Goal: Check status: Check status

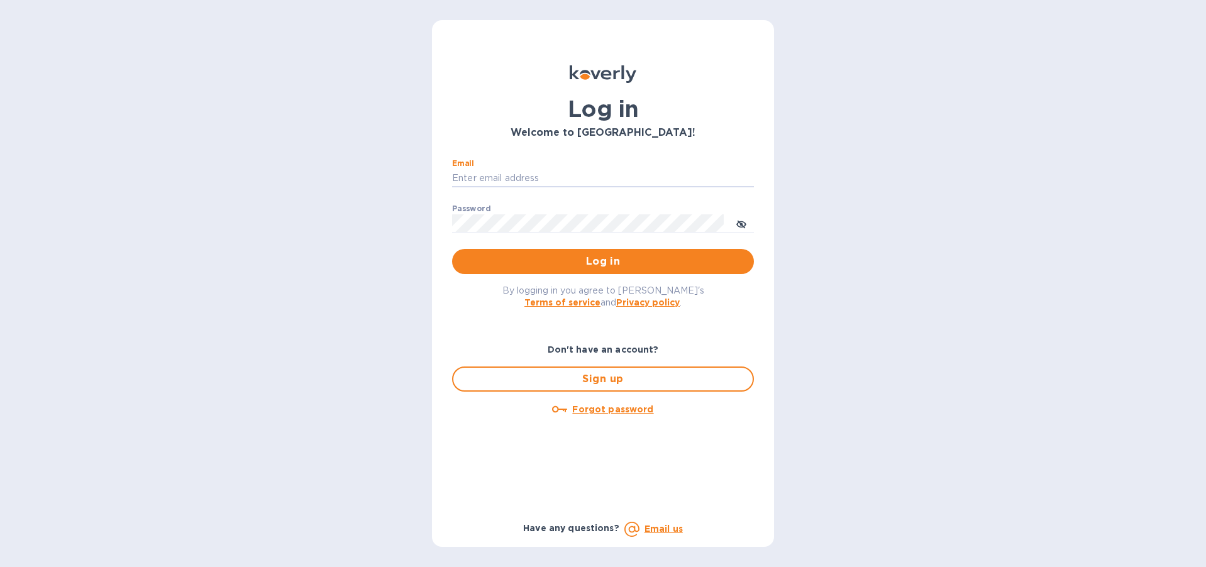
type input "[EMAIL_ADDRESS][DOMAIN_NAME]"
click at [603, 261] on button "Log in" at bounding box center [603, 261] width 302 height 25
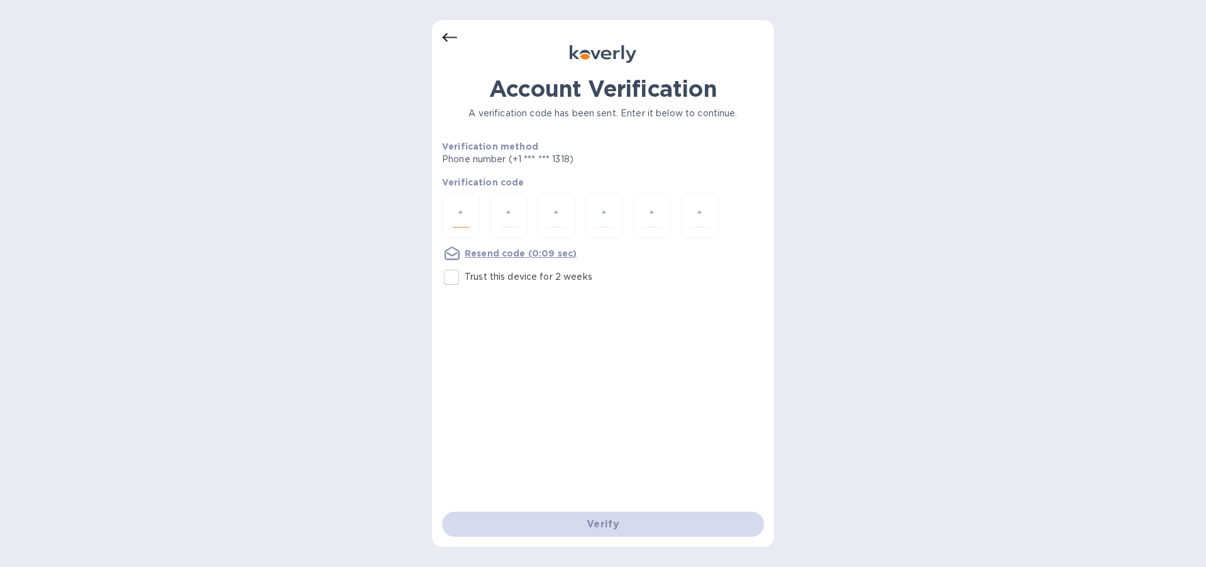
click at [455, 216] on input "number" at bounding box center [461, 215] width 16 height 23
type input "1"
type input "6"
type input "9"
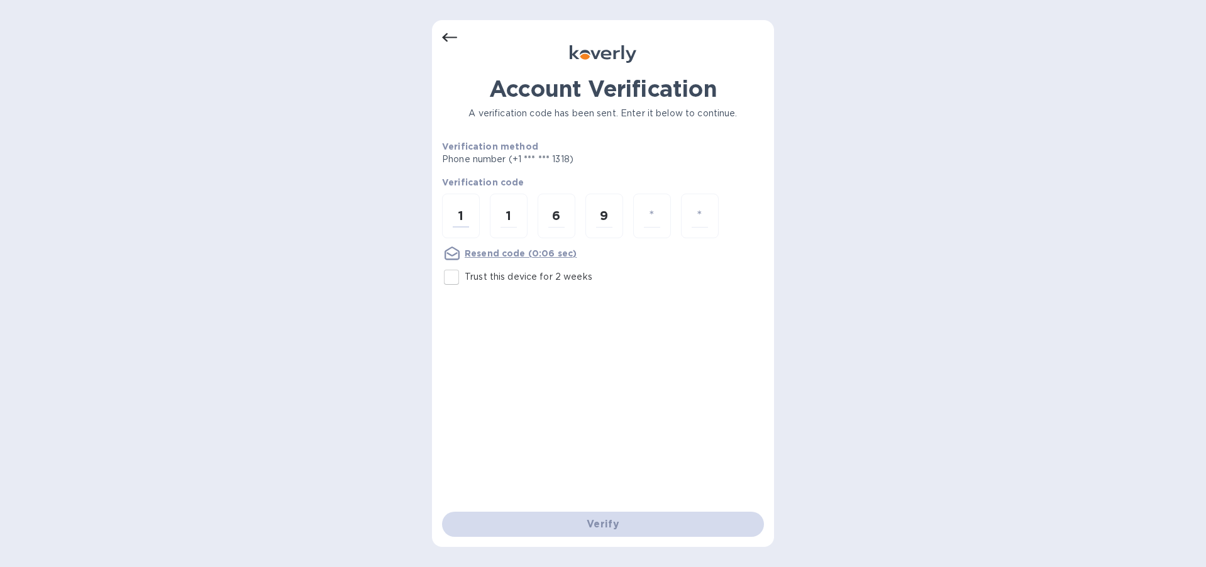
type input "1"
type input "9"
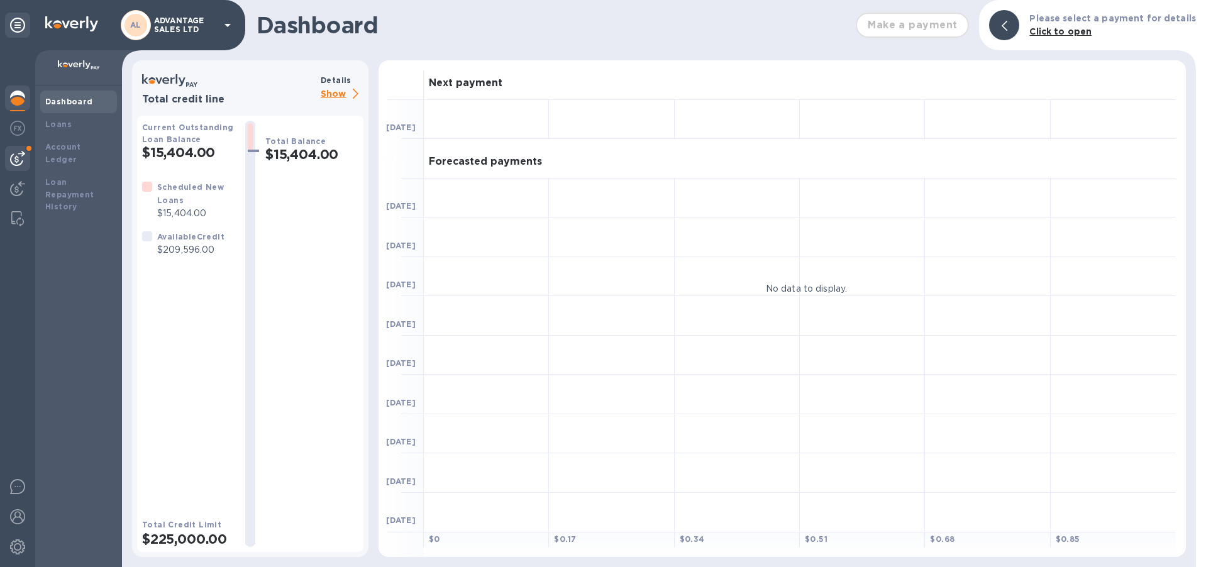
click at [18, 161] on img at bounding box center [17, 158] width 15 height 15
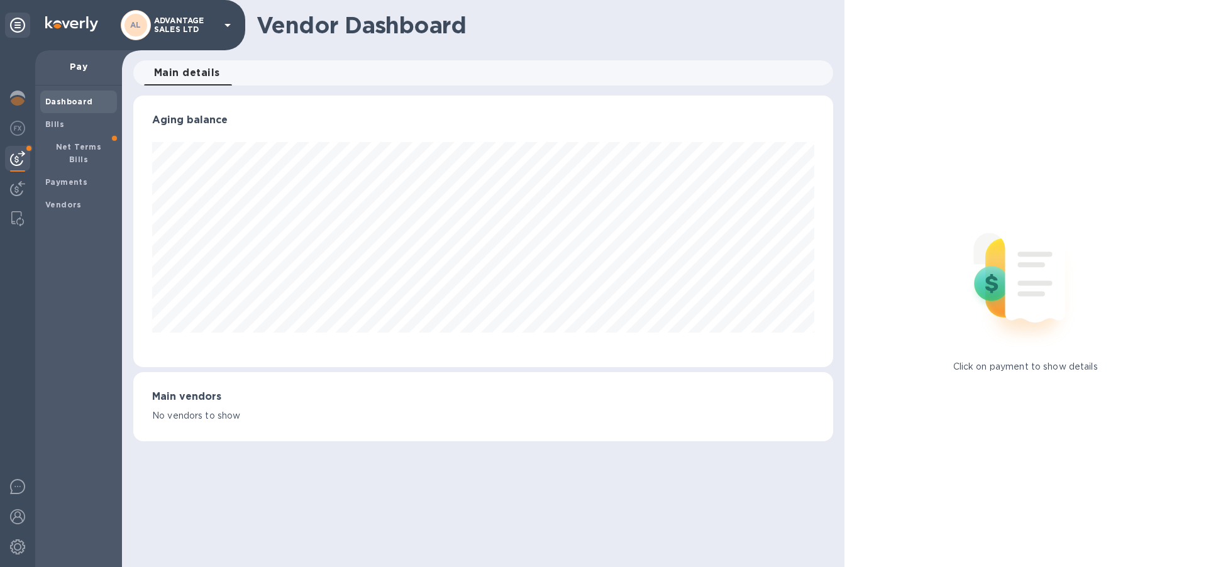
scroll to position [272, 700]
click at [89, 124] on span "Bills" at bounding box center [78, 124] width 67 height 13
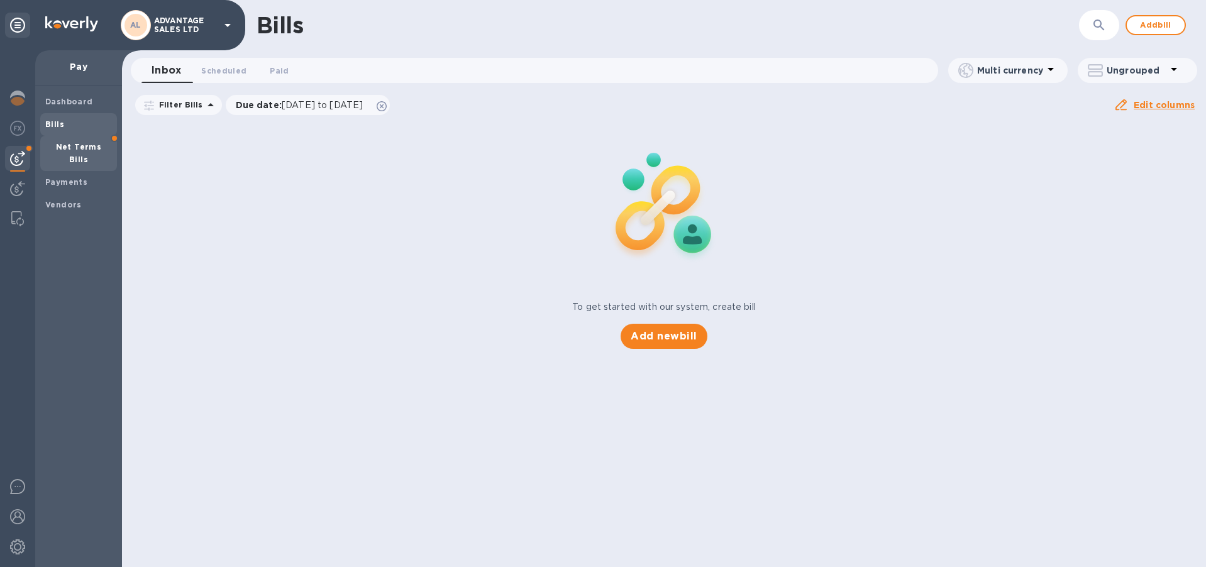
click at [78, 144] on b "Net Terms Bills" at bounding box center [79, 153] width 46 height 22
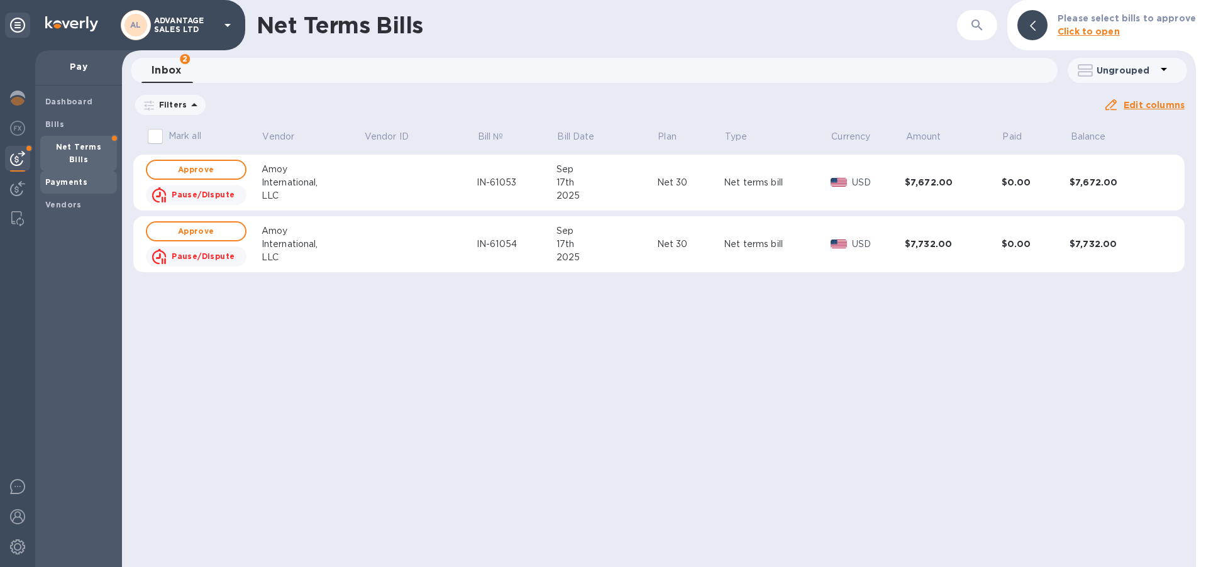
click at [74, 177] on b "Payments" at bounding box center [66, 181] width 42 height 9
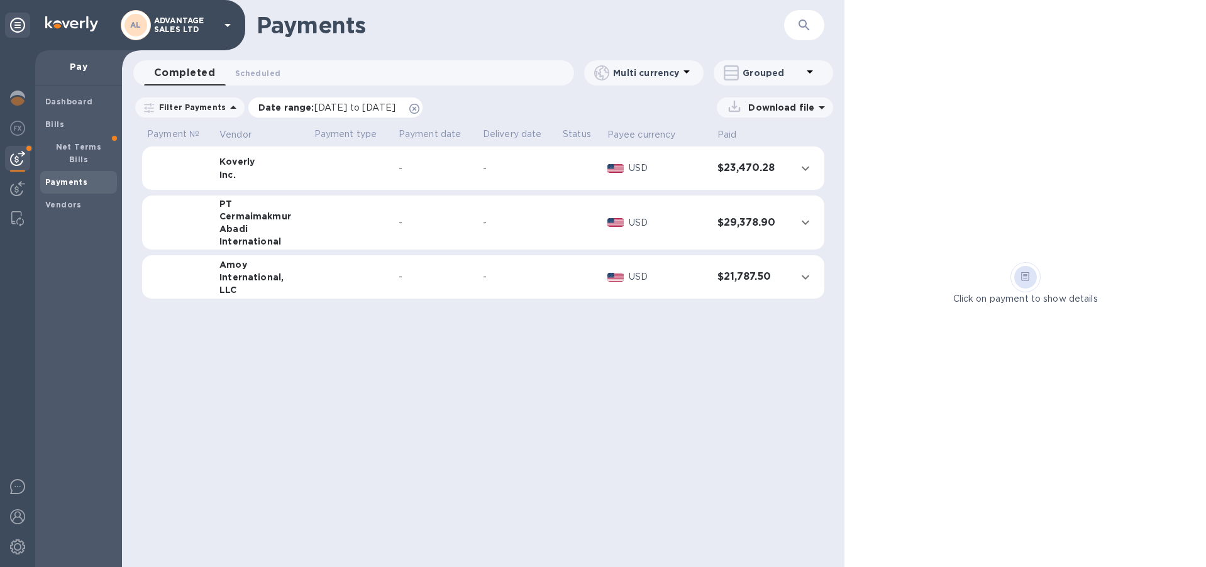
click at [347, 106] on span "[DATE] to [DATE]" at bounding box center [354, 107] width 81 height 10
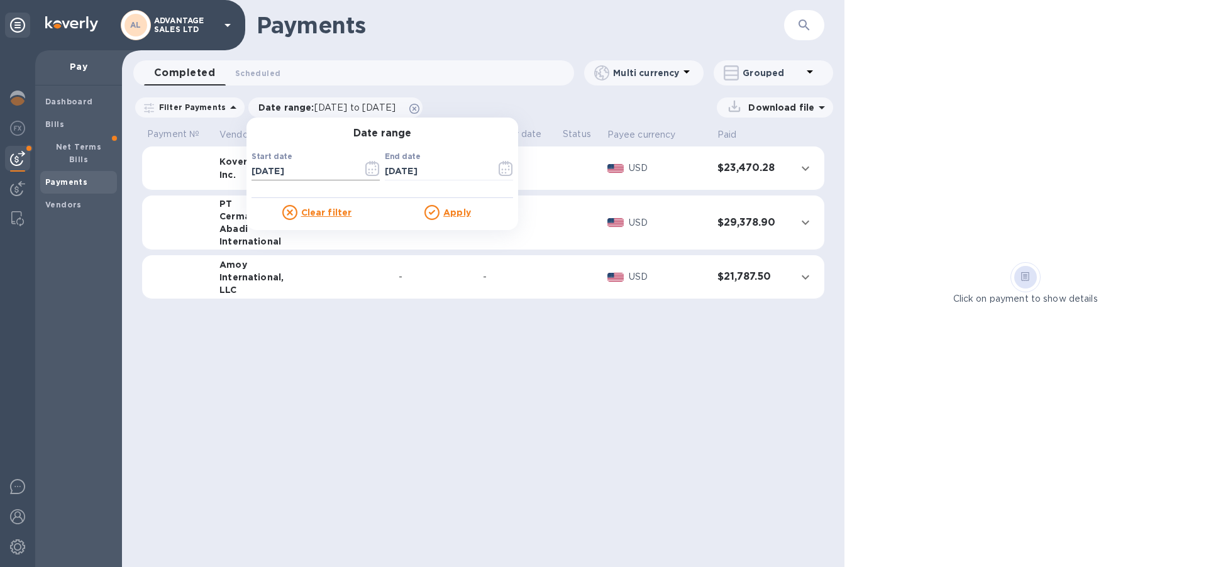
click at [365, 173] on icon "button" at bounding box center [372, 168] width 14 height 15
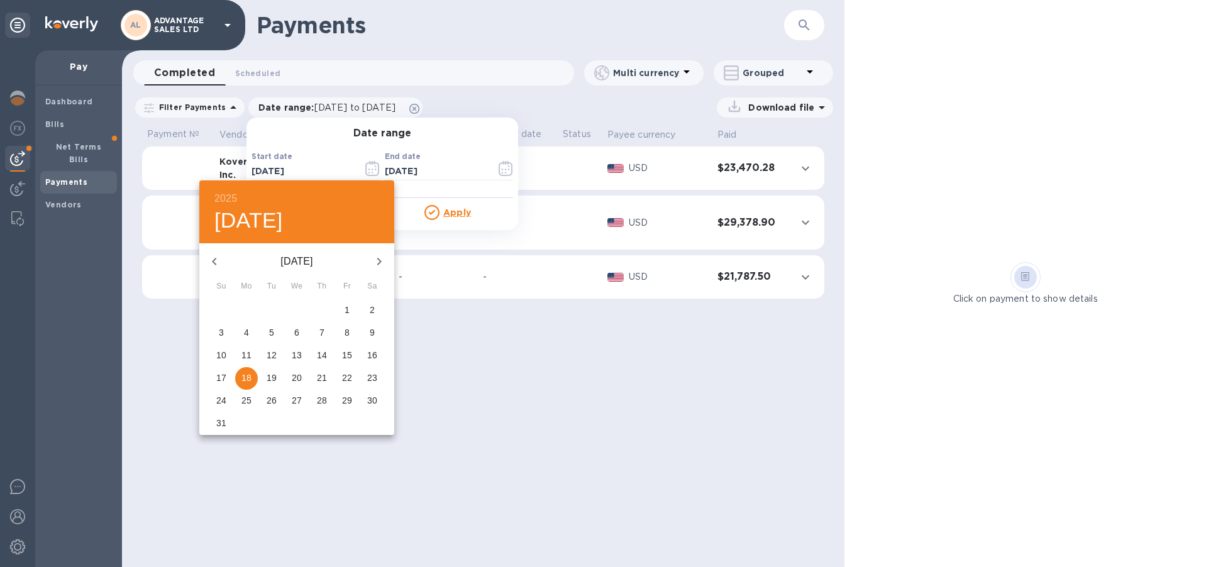
click at [213, 260] on icon "button" at bounding box center [214, 262] width 4 height 8
click at [220, 309] on p "1" at bounding box center [221, 310] width 5 height 13
type input "[DATE]"
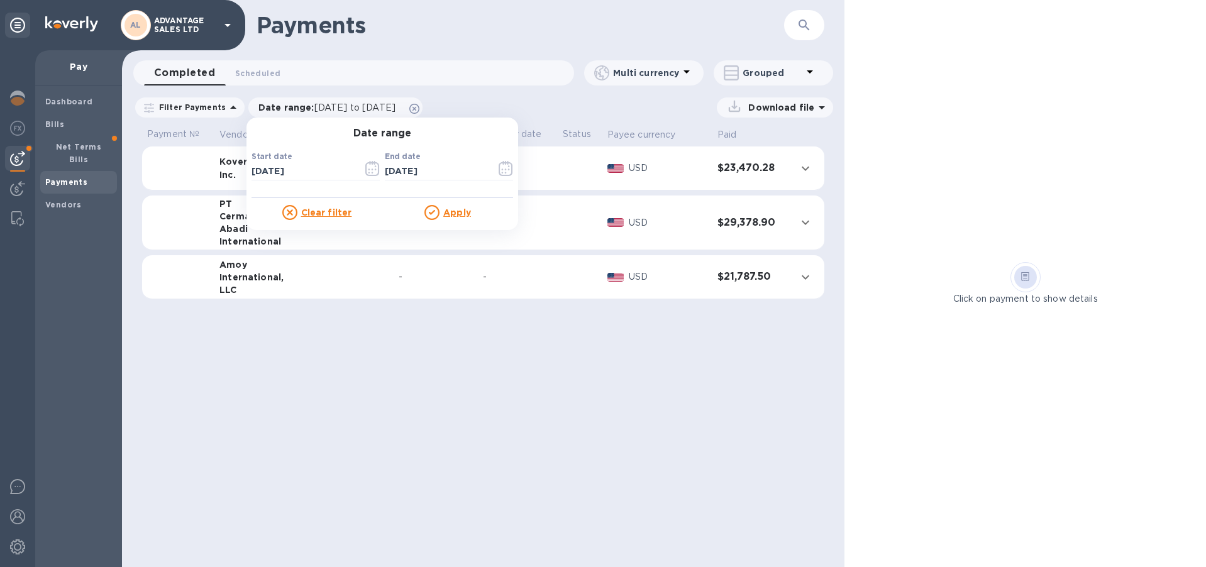
click at [447, 214] on u "Apply" at bounding box center [457, 212] width 28 height 10
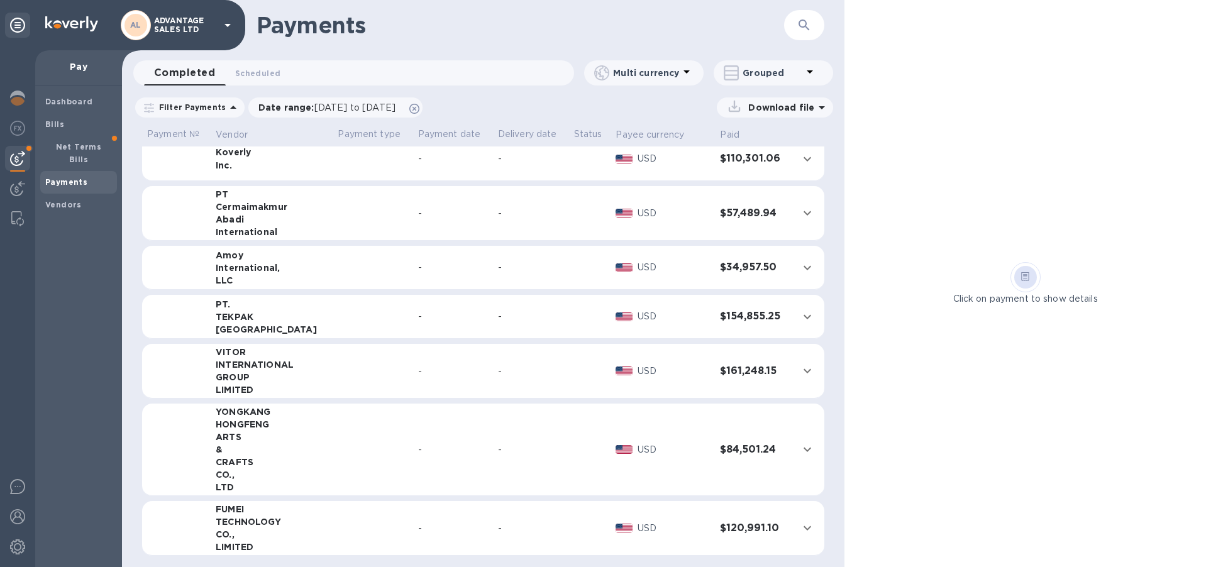
scroll to position [9, 0]
click at [800, 529] on icon "expand row" at bounding box center [807, 527] width 15 height 15
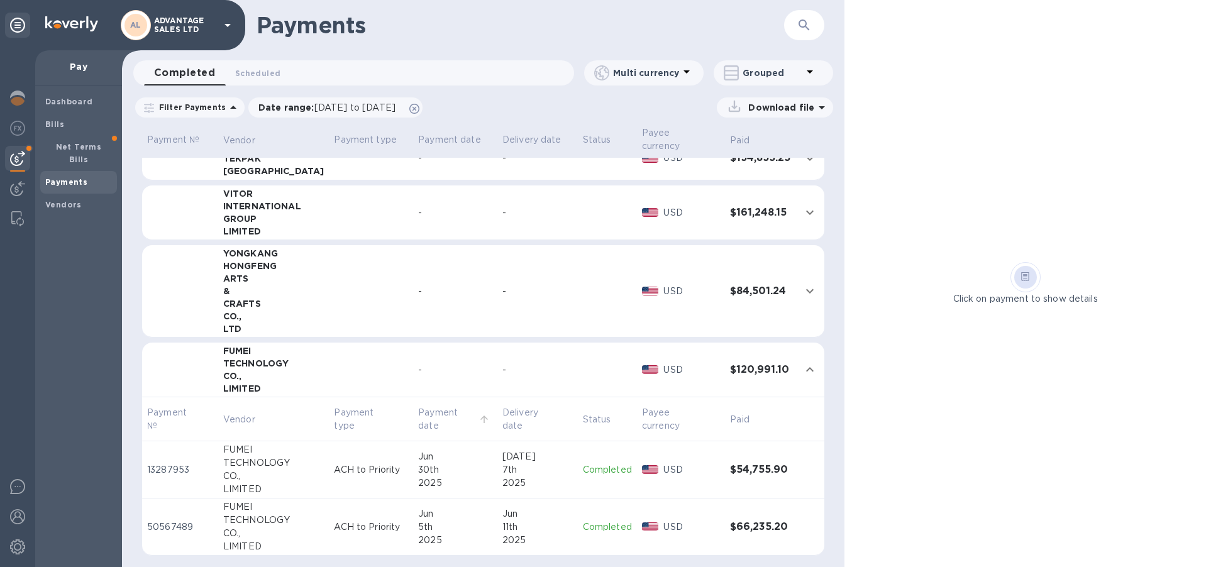
scroll to position [0, 0]
click at [463, 439] on td "Payment date" at bounding box center [455, 419] width 84 height 44
